Goal: Information Seeking & Learning: Learn about a topic

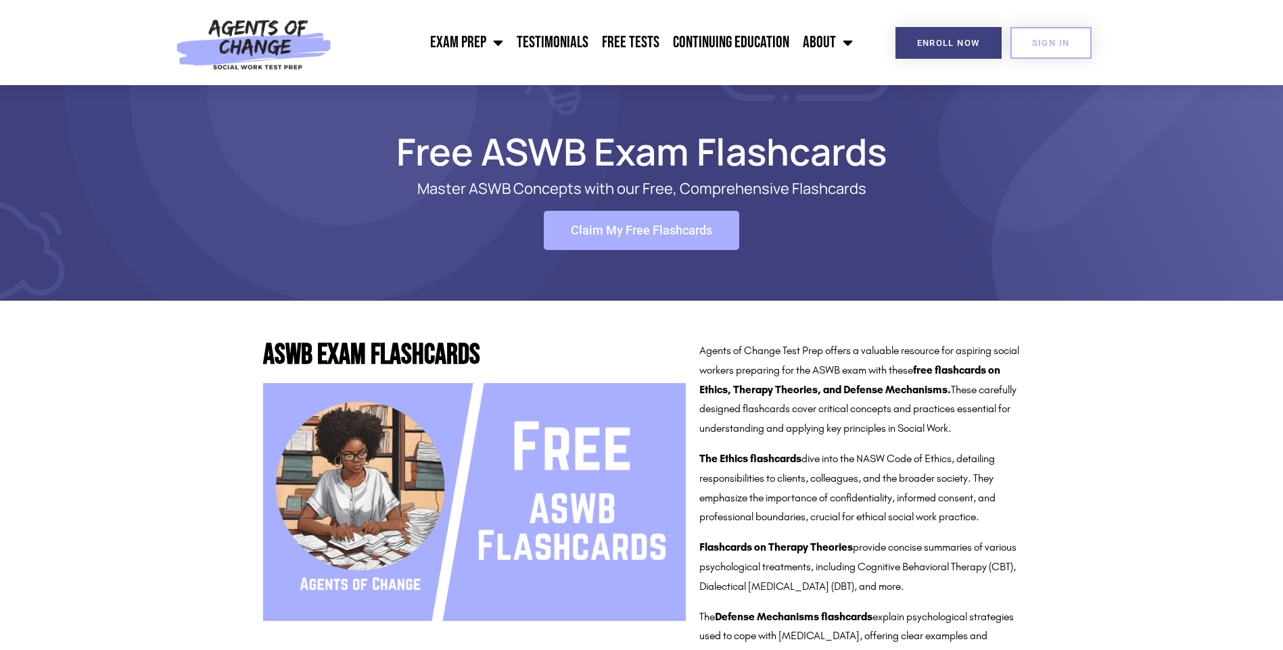
drag, startPoint x: 1147, startPoint y: 477, endPoint x: 890, endPoint y: 260, distance: 336.8
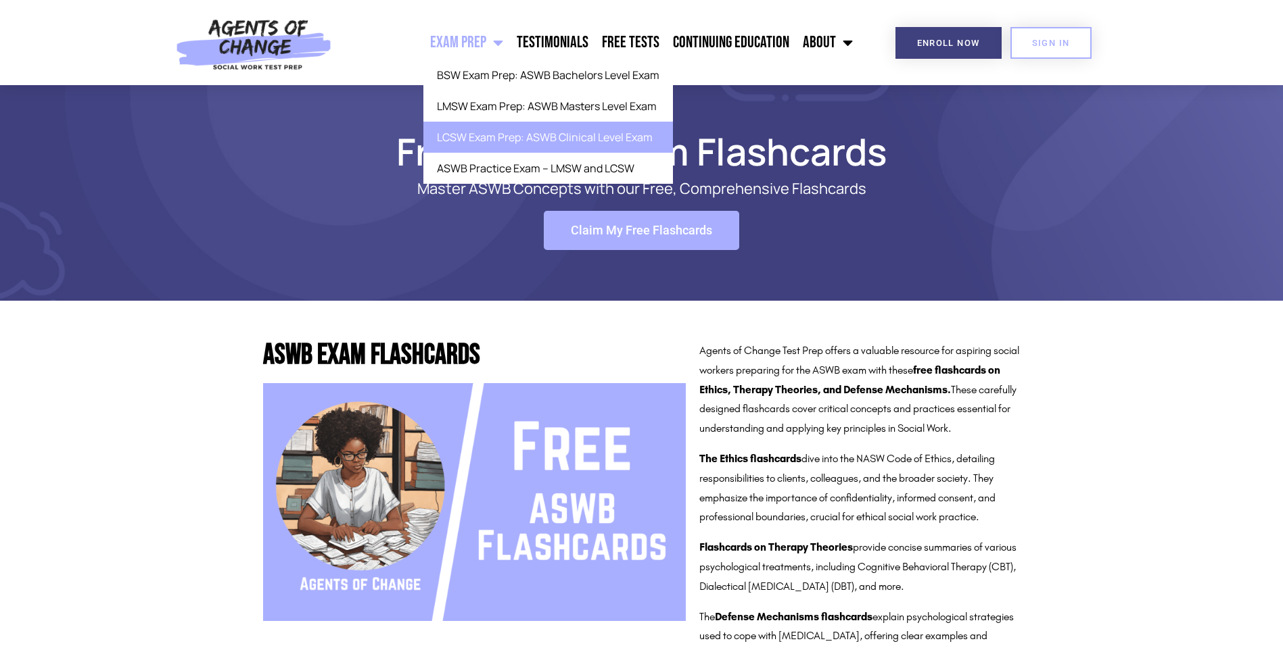
click at [504, 137] on link "LCSW Exam Prep: ASWB Clinical Level Exam" at bounding box center [547, 137] width 249 height 31
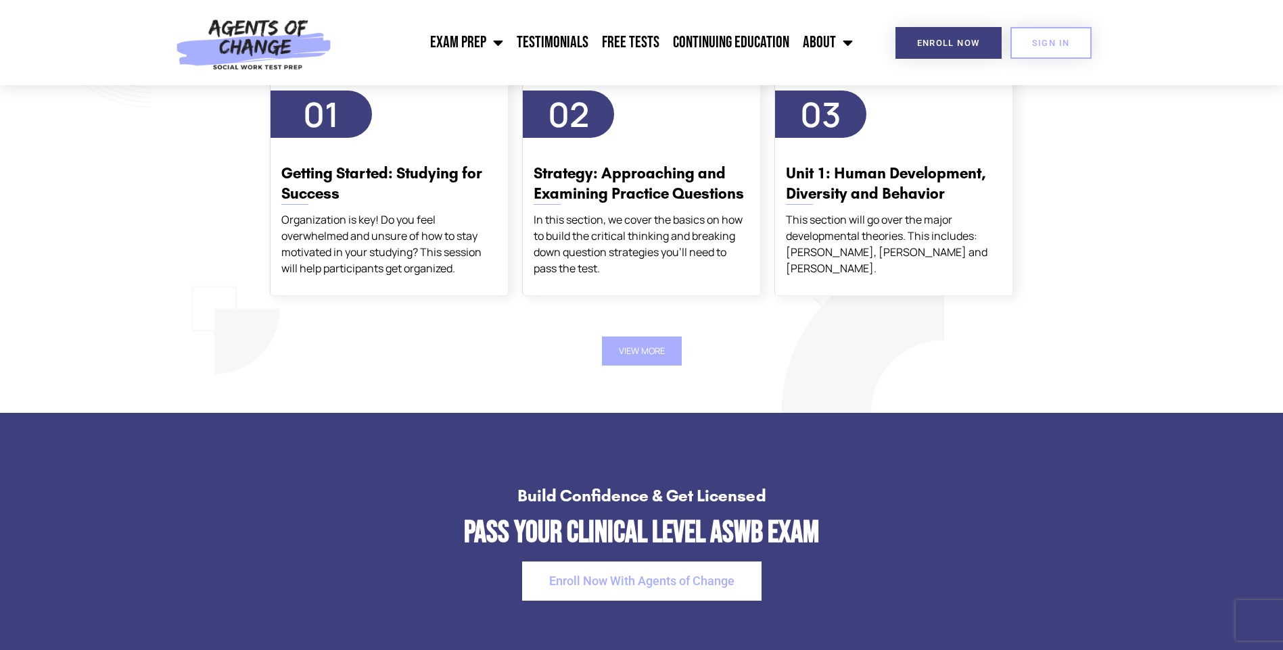
scroll to position [2231, 0]
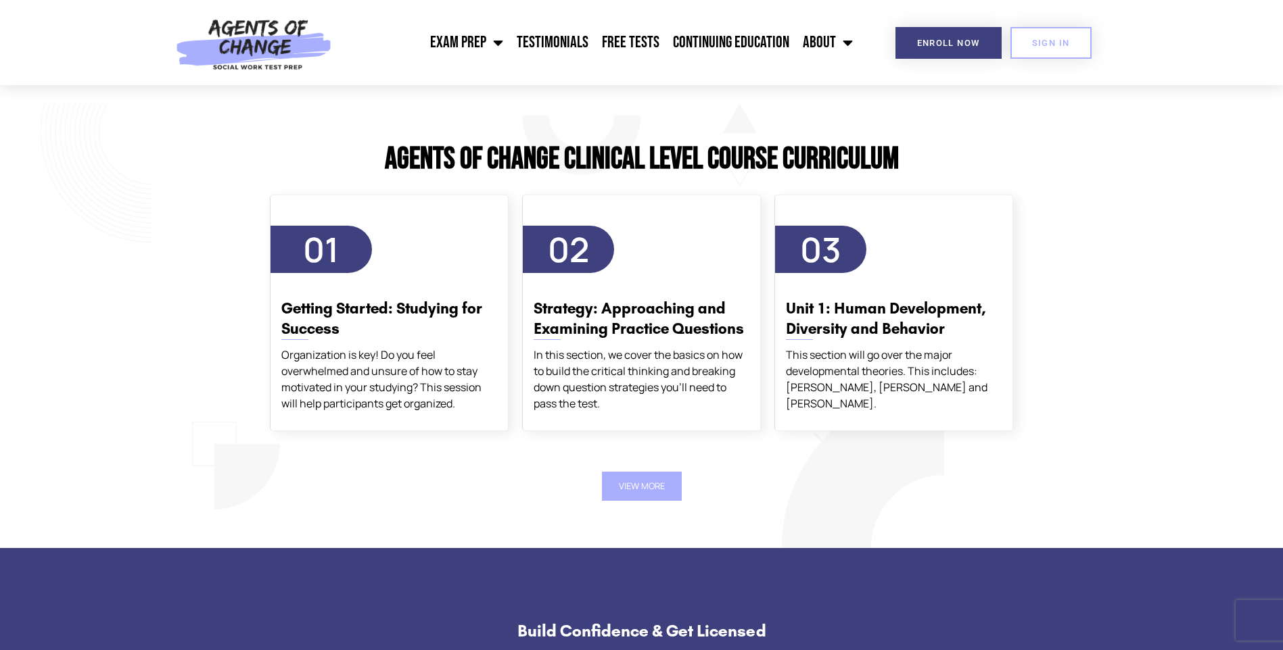
click at [623, 495] on button "View More" at bounding box center [642, 486] width 80 height 29
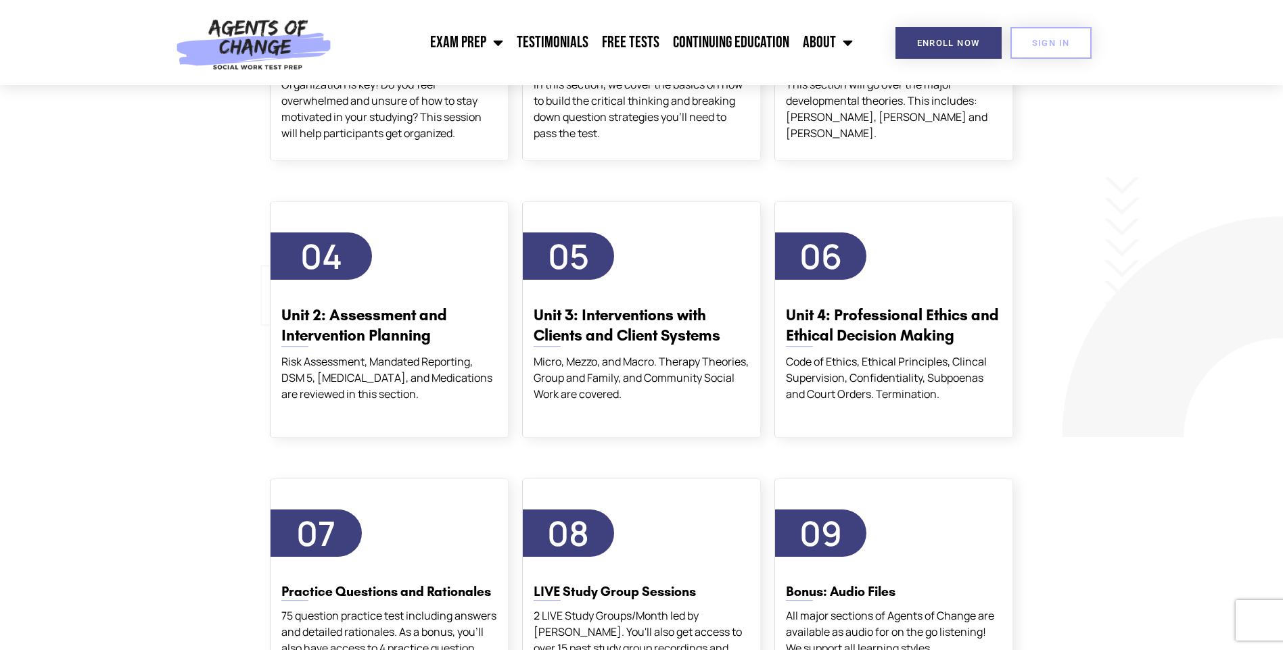
scroll to position [2366, 0]
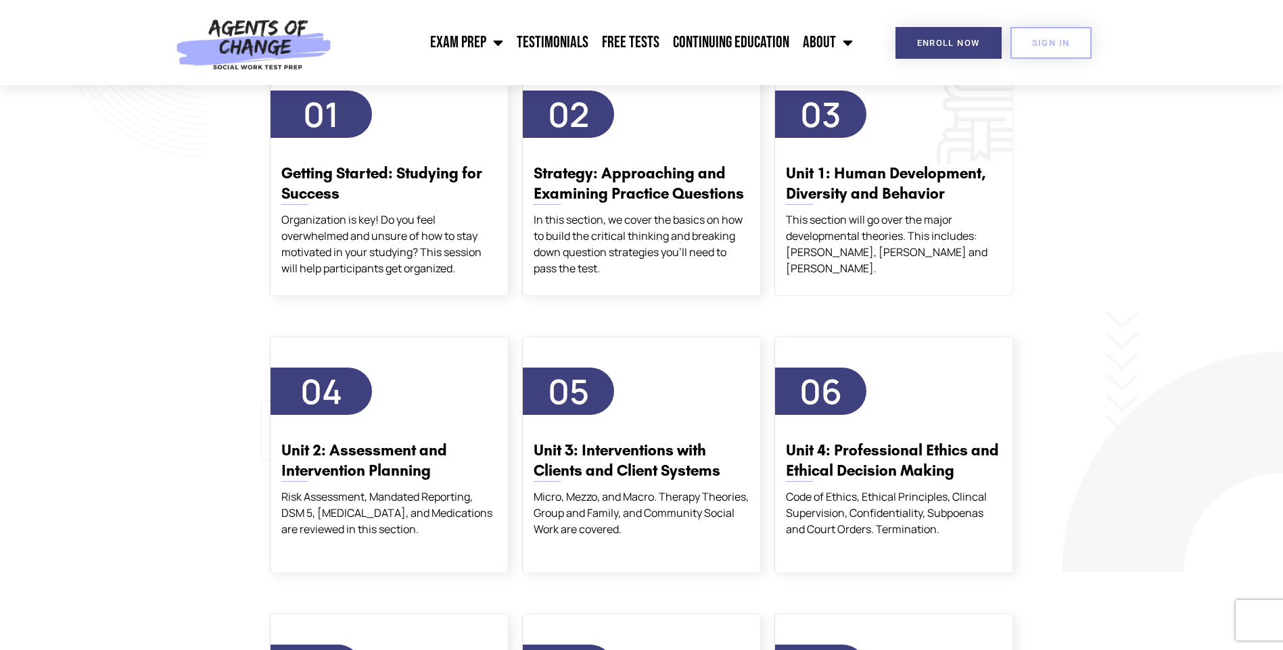
click at [902, 176] on h3 "Unit 1: Human Development, Diversity and Behavior" at bounding box center [894, 184] width 216 height 41
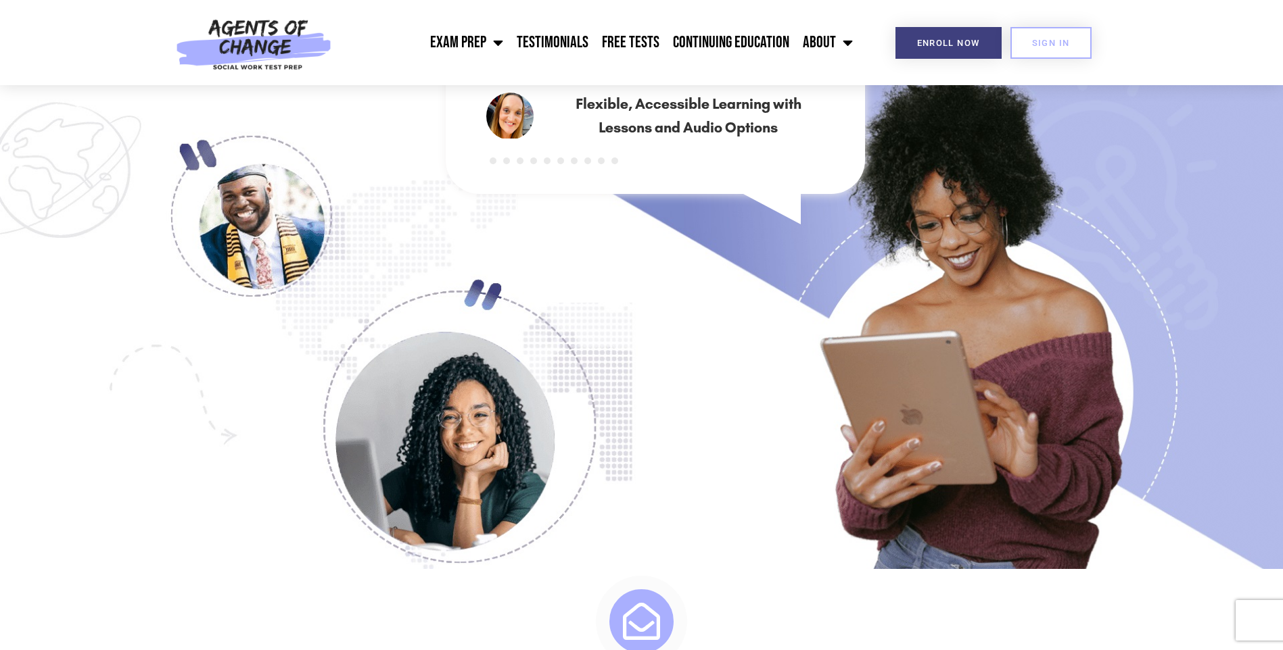
scroll to position [4733, 0]
